Goal: Task Accomplishment & Management: Use online tool/utility

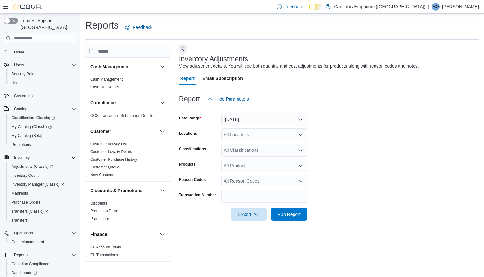
click at [259, 121] on button "[DATE]" at bounding box center [264, 119] width 86 height 13
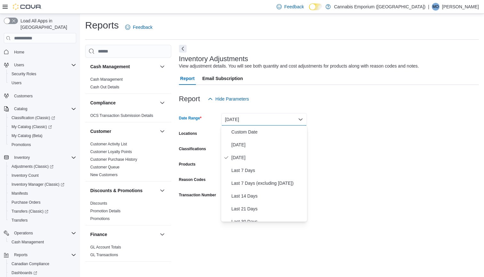
click at [266, 91] on div at bounding box center [329, 89] width 300 height 8
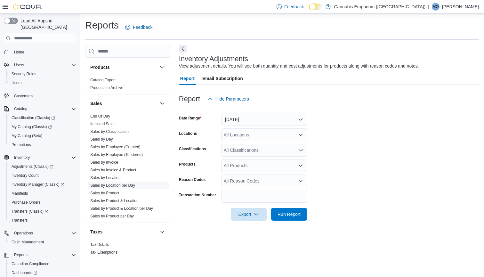
scroll to position [409, 0]
click at [114, 193] on link "Sales by Product" at bounding box center [104, 193] width 29 height 4
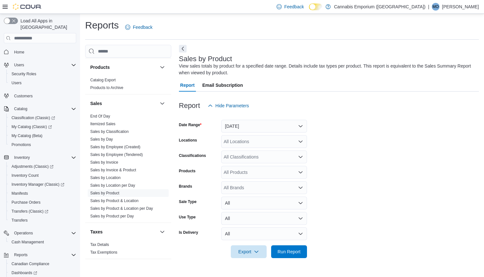
click at [252, 120] on button "[DATE]" at bounding box center [264, 126] width 86 height 13
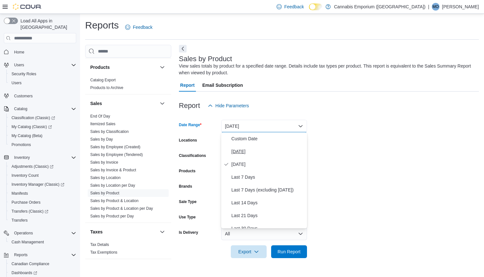
click at [247, 155] on span "[DATE]" at bounding box center [267, 152] width 73 height 8
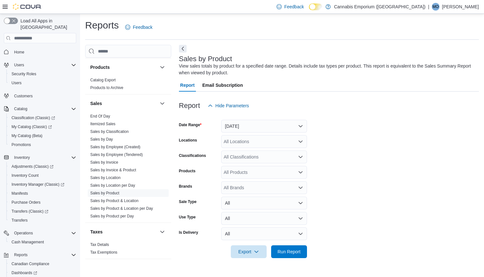
click at [253, 156] on div "All Classifications" at bounding box center [264, 156] width 86 height 13
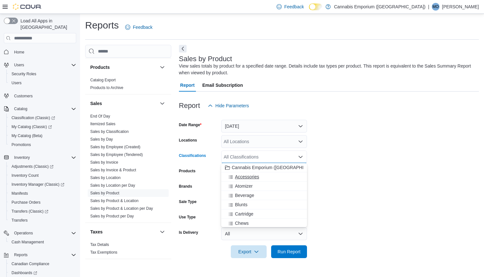
click at [257, 176] on span "Accessories" at bounding box center [247, 176] width 24 height 6
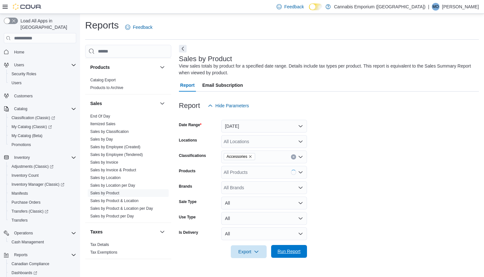
click at [294, 250] on span "Run Report" at bounding box center [288, 251] width 23 height 6
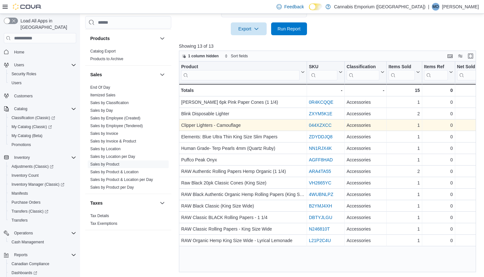
scroll to position [0, 0]
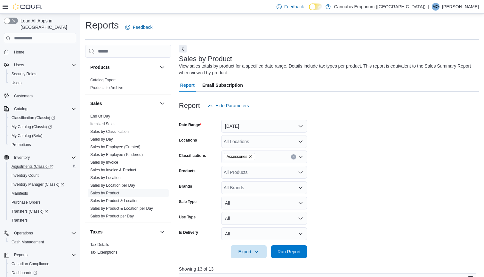
click at [38, 164] on span "Adjustments (Classic)" at bounding box center [33, 166] width 42 height 5
